Goal: Task Accomplishment & Management: Manage account settings

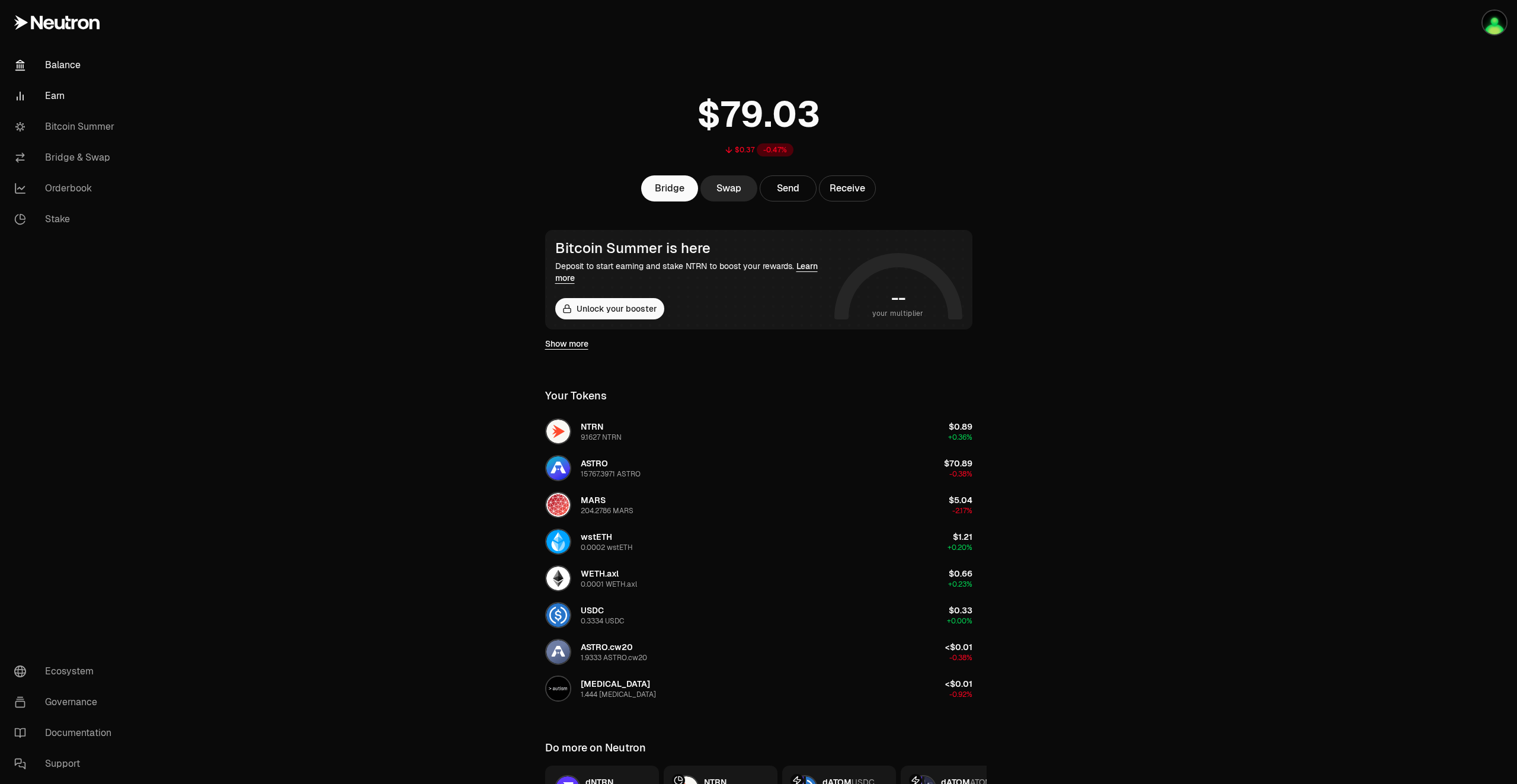
click at [56, 90] on link "Earn" at bounding box center [67, 96] width 123 height 31
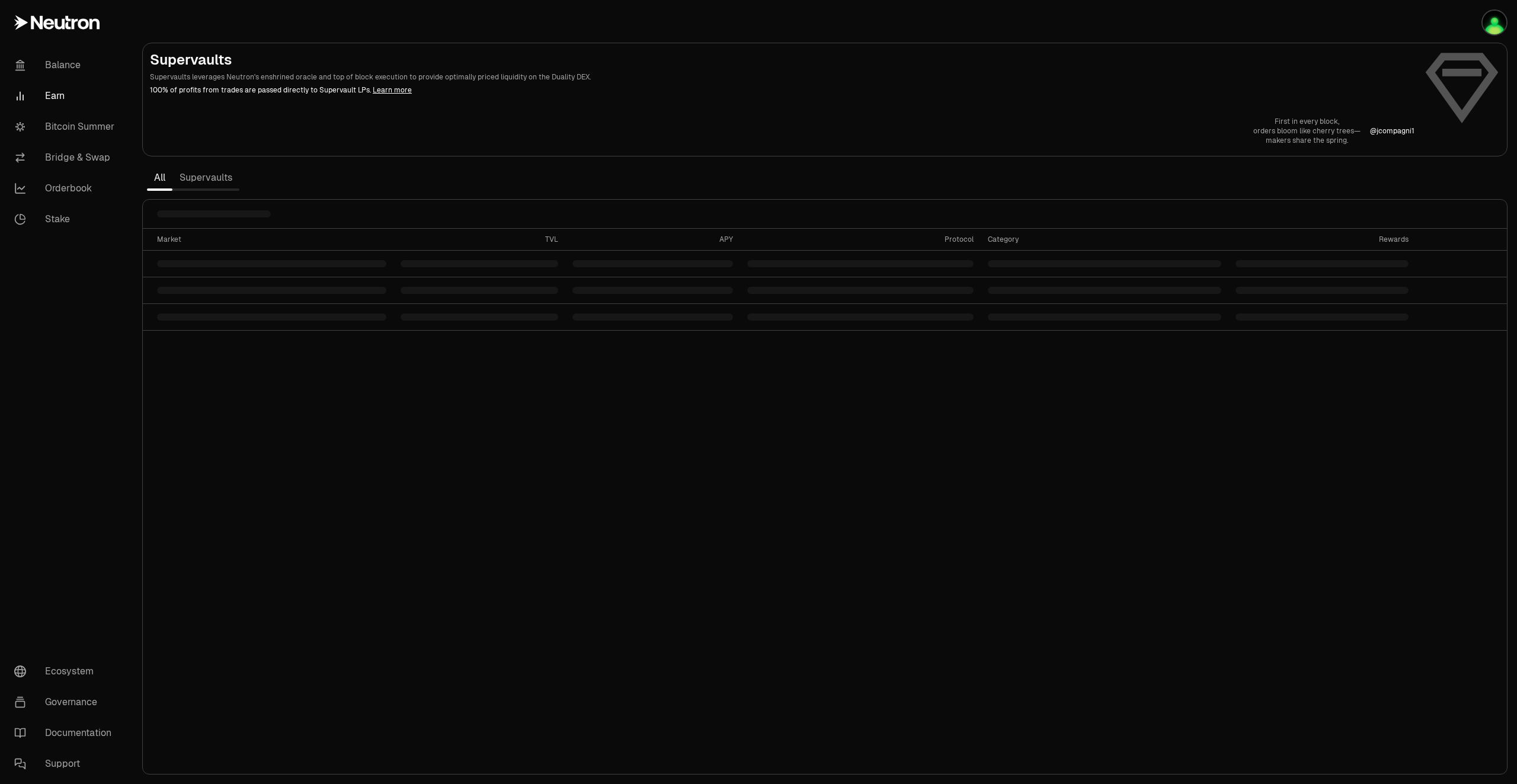
click at [208, 182] on link "Supervaults" at bounding box center [206, 178] width 67 height 24
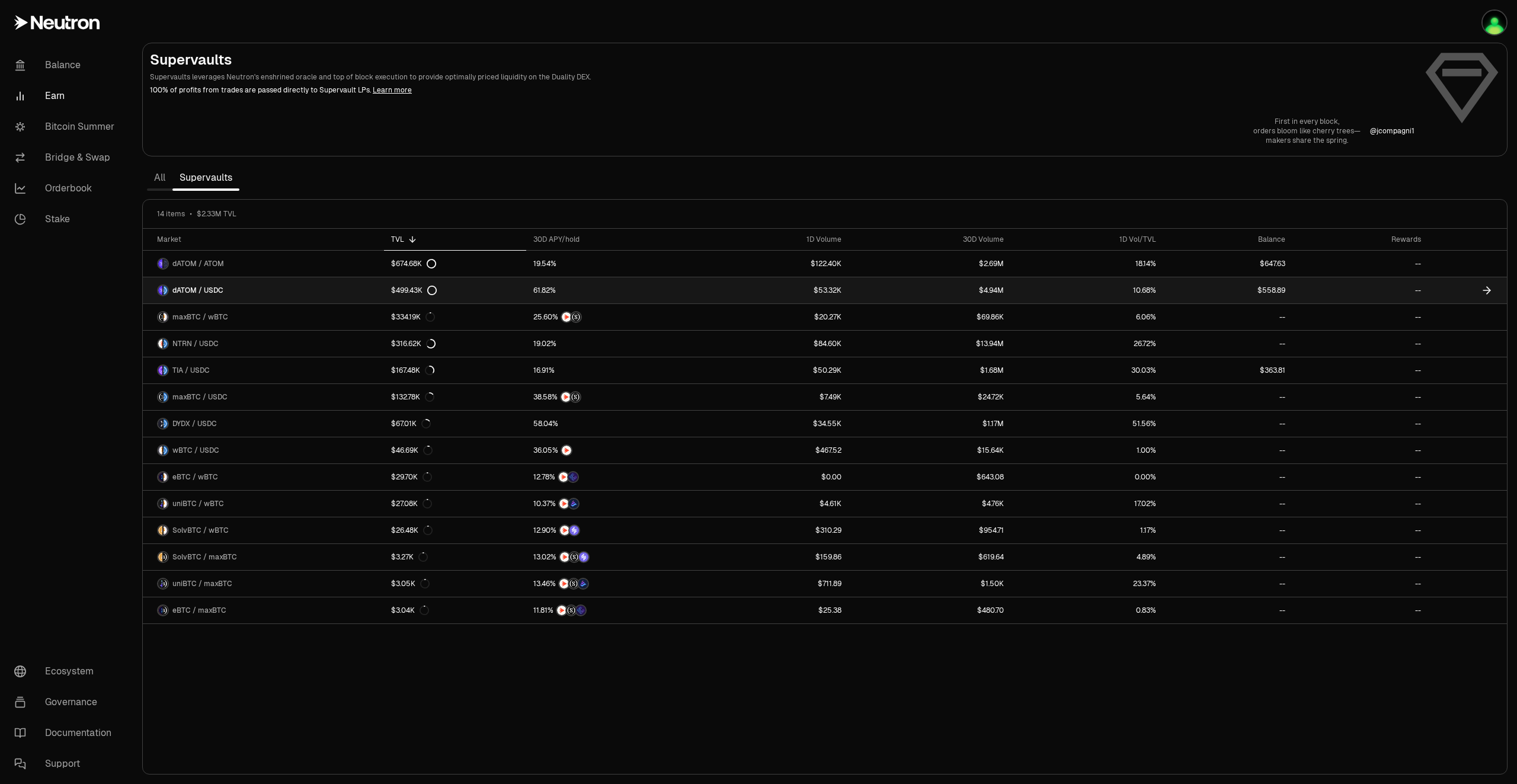
click at [1488, 291] on icon at bounding box center [1487, 290] width 12 height 12
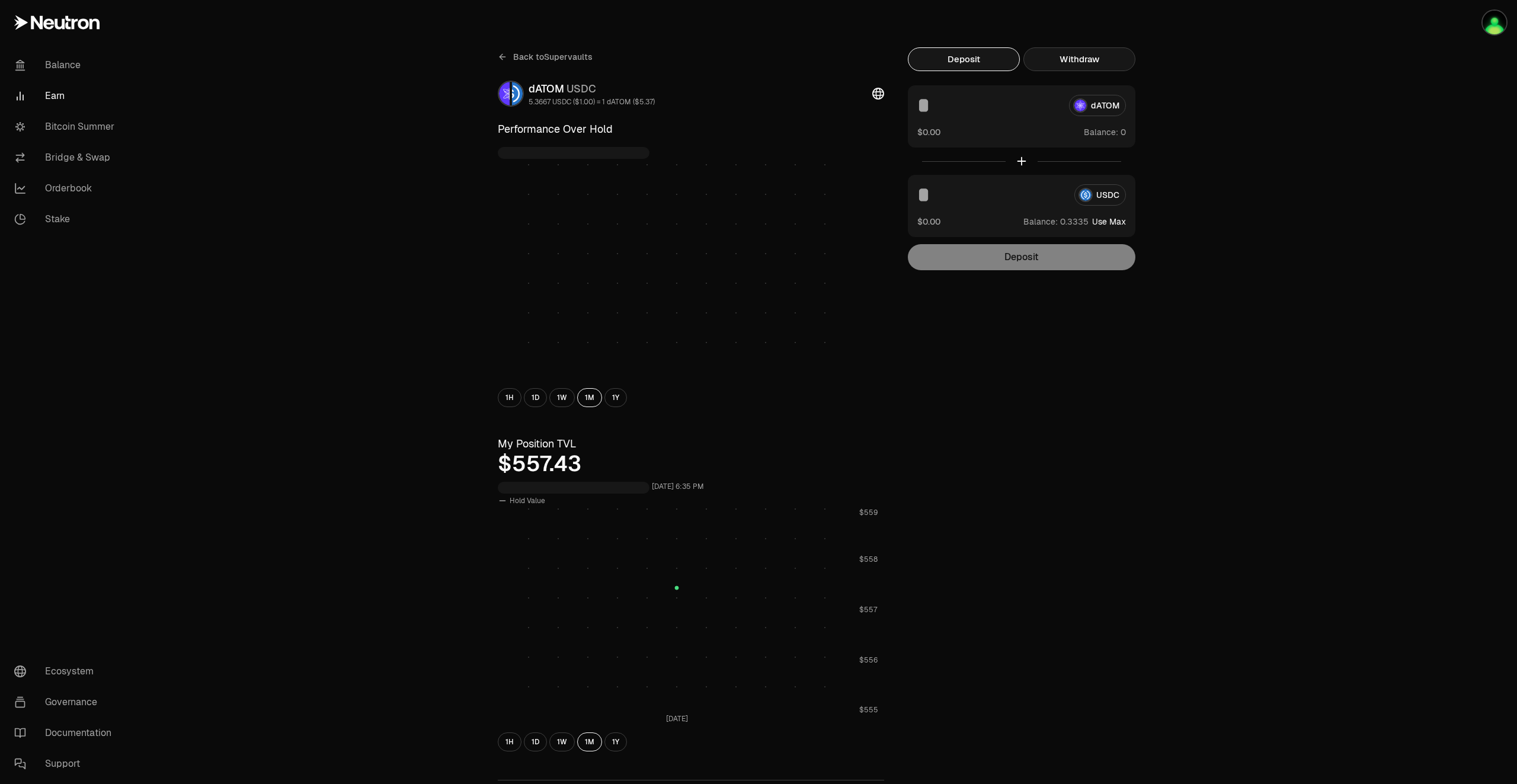
click at [1087, 61] on button "Withdraw" at bounding box center [1080, 60] width 112 height 24
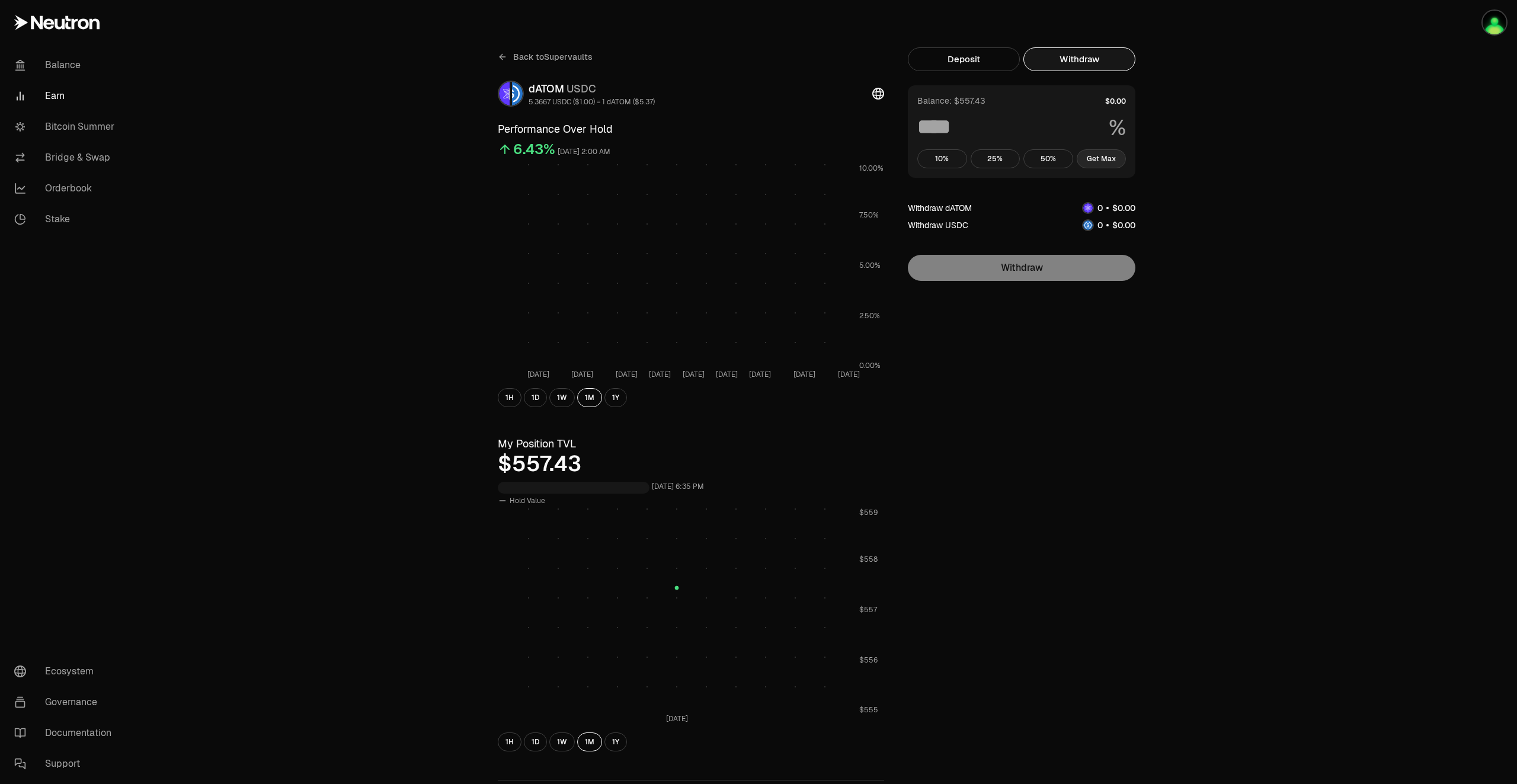
click at [1105, 161] on button "Get Max" at bounding box center [1101, 158] width 50 height 19
type input "***"
